Goal: Task Accomplishment & Management: Use online tool/utility

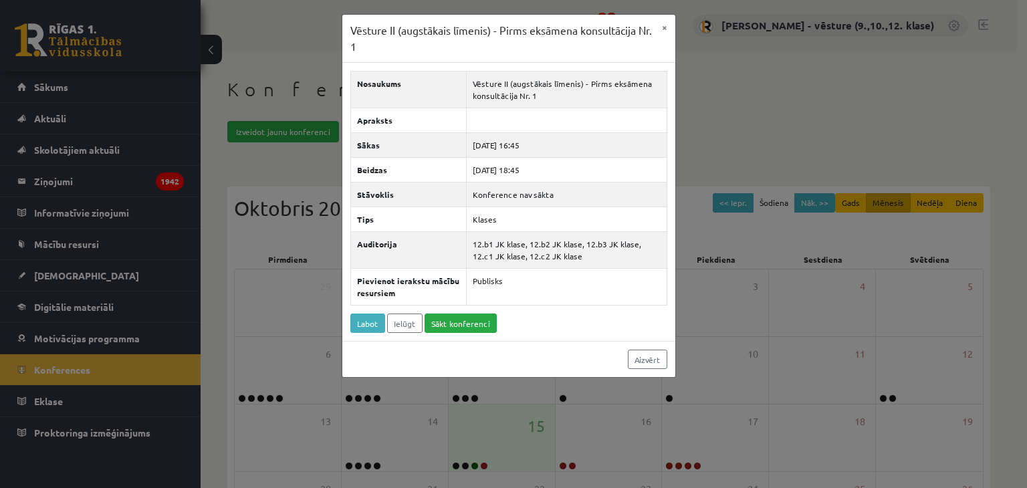
scroll to position [142, 0]
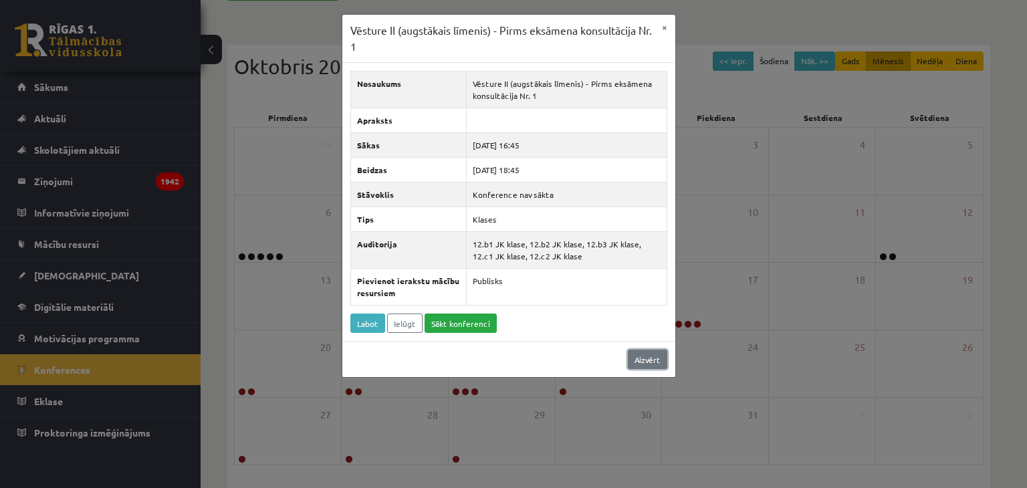
click at [642, 360] on link "Aizvērt" at bounding box center [647, 359] width 39 height 19
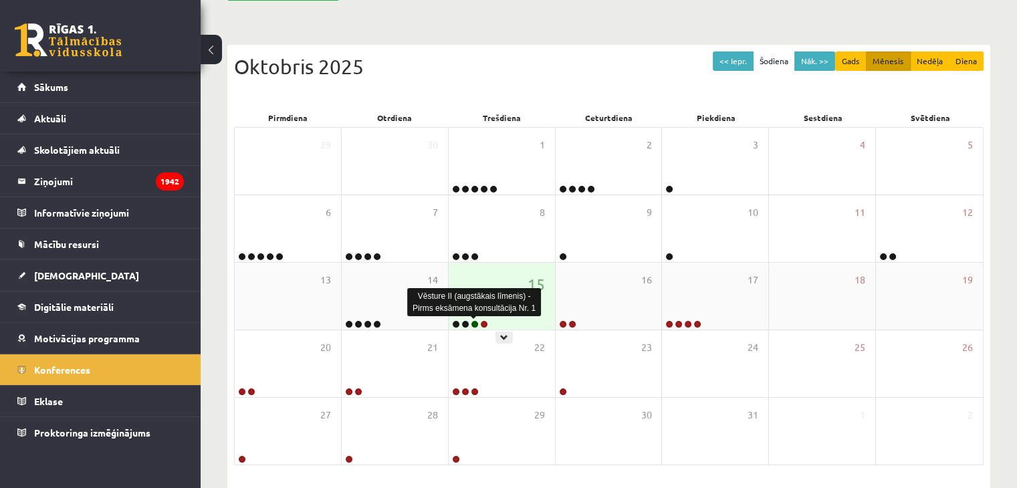
click at [473, 322] on link at bounding box center [475, 324] width 8 height 8
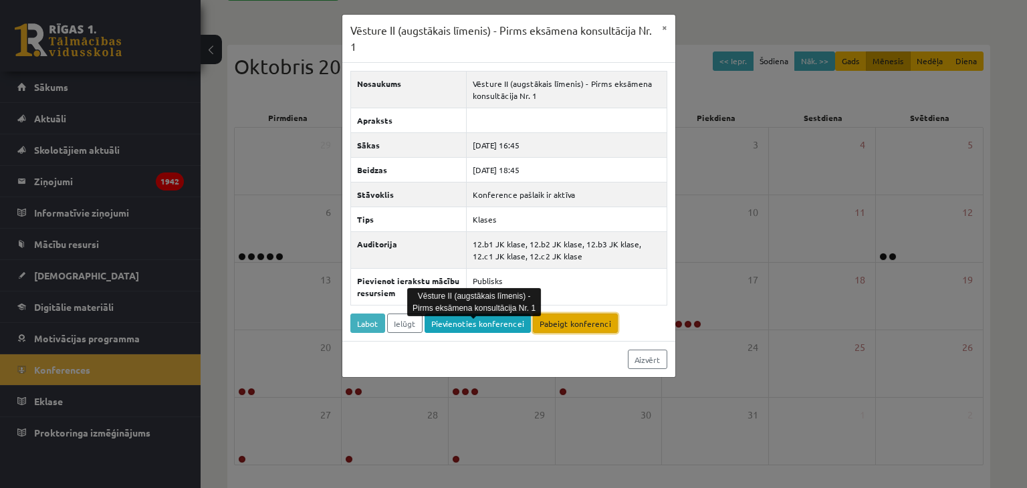
click at [554, 323] on link "Pabeigt konferenci" at bounding box center [575, 323] width 85 height 19
